Goal: Task Accomplishment & Management: Complete application form

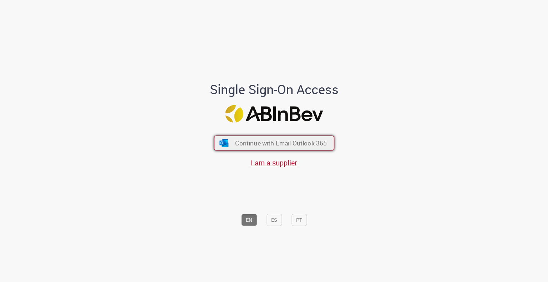
click at [220, 147] on img "submit" at bounding box center [224, 143] width 10 height 8
